Goal: Information Seeking & Learning: Learn about a topic

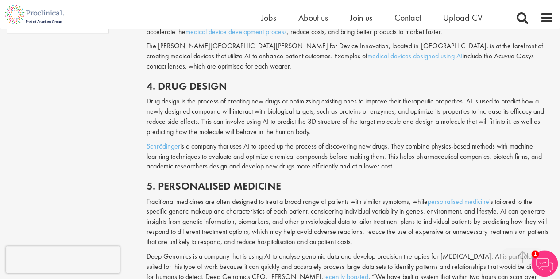
scroll to position [811, 0]
click at [149, 142] on link "Schrödinger" at bounding box center [164, 146] width 34 height 9
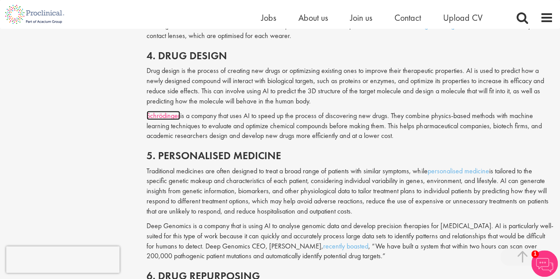
scroll to position [855, 0]
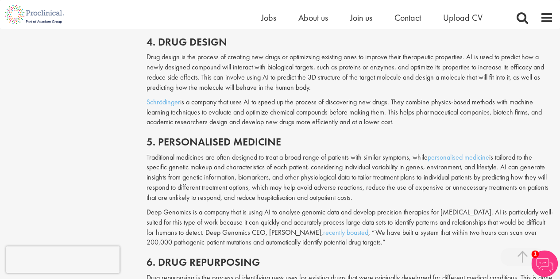
click at [0, 23] on img at bounding box center [35, 14] width 70 height 29
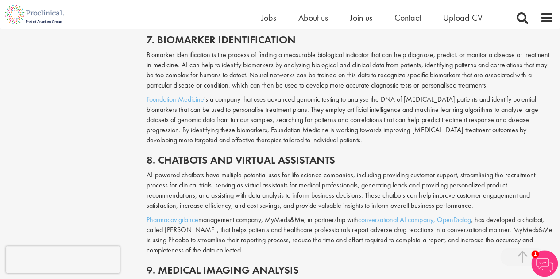
scroll to position [1195, 0]
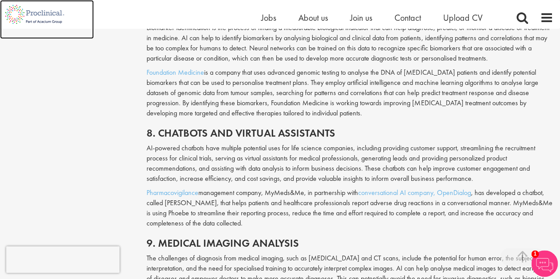
click at [0, 24] on img at bounding box center [35, 14] width 70 height 29
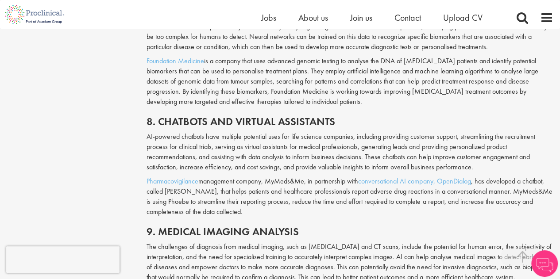
drag, startPoint x: 452, startPoint y: 131, endPoint x: 231, endPoint y: 116, distance: 220.9
click at [231, 116] on h2 "8. Chatbots and virtual assistants" at bounding box center [350, 122] width 407 height 12
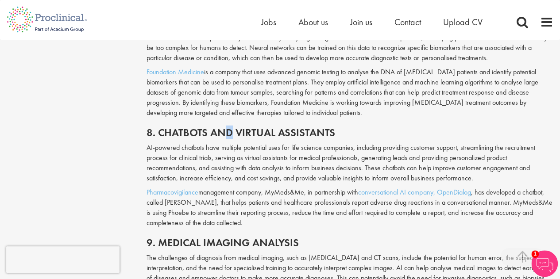
scroll to position [1198, 0]
